Goal: Transaction & Acquisition: Purchase product/service

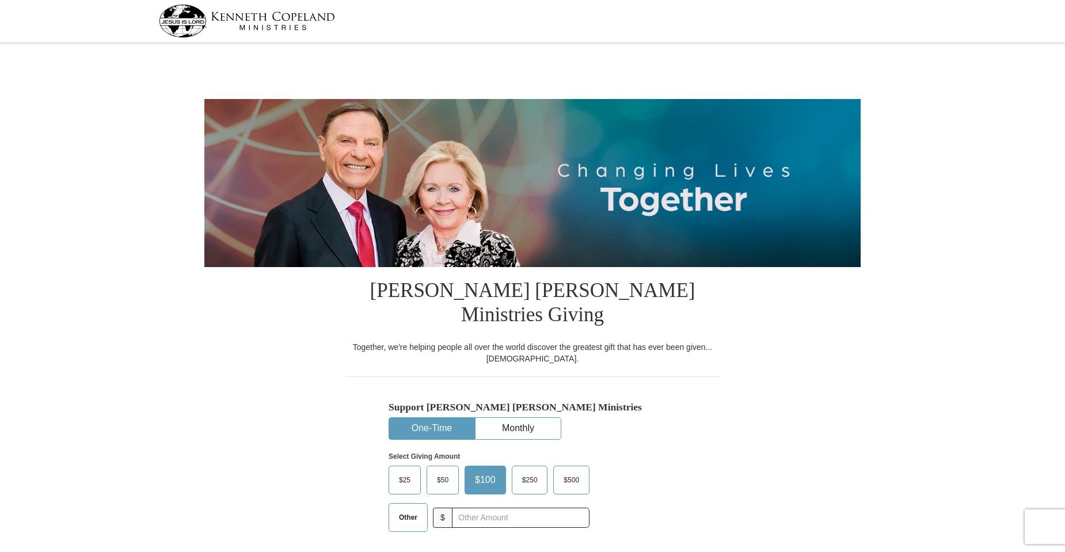
select select "MO"
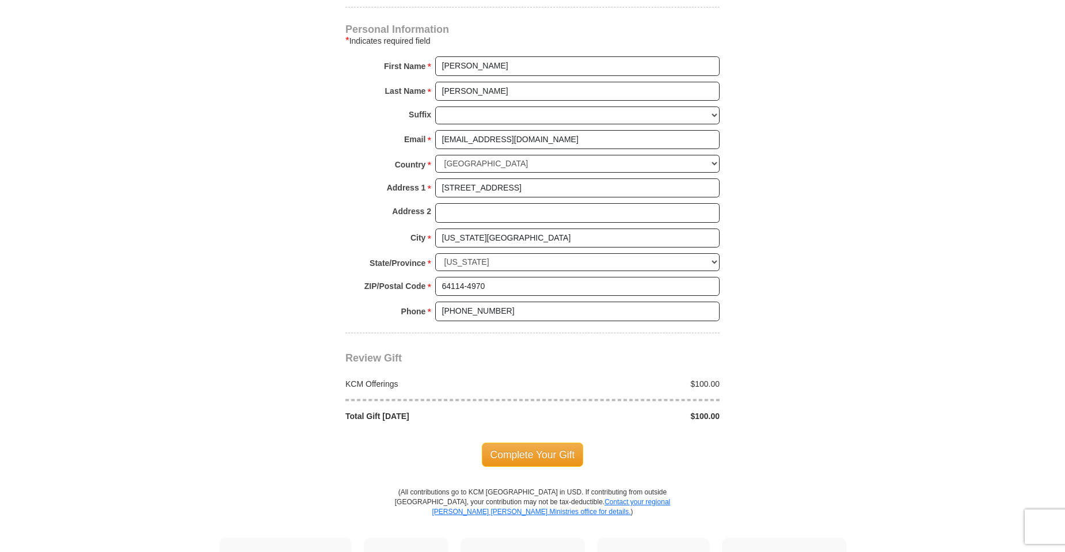
scroll to position [806, 0]
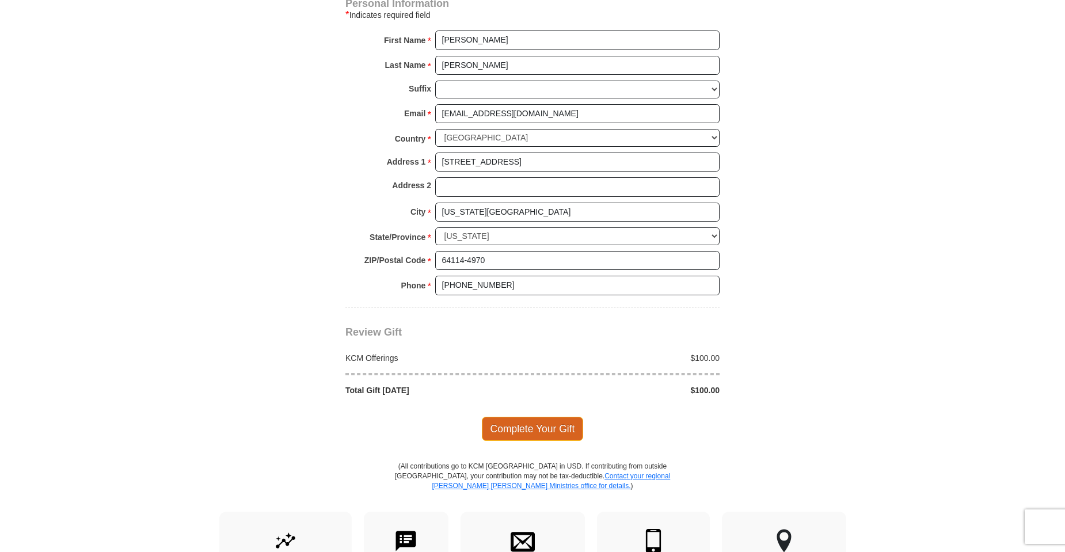
click at [529, 417] on span "Complete Your Gift" at bounding box center [533, 429] width 102 height 24
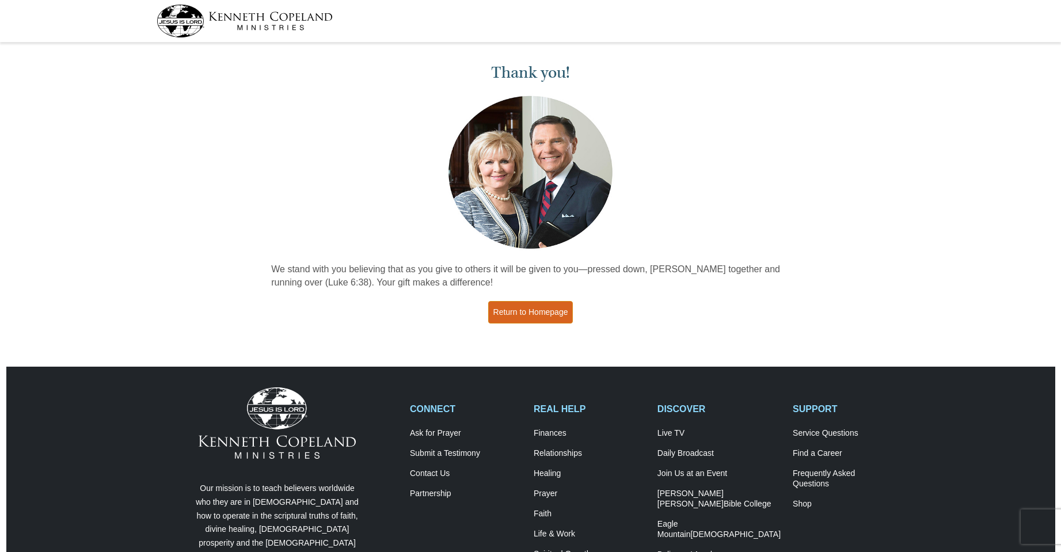
click at [526, 306] on link "Return to Homepage" at bounding box center [530, 312] width 85 height 22
